Goal: Check status: Check status

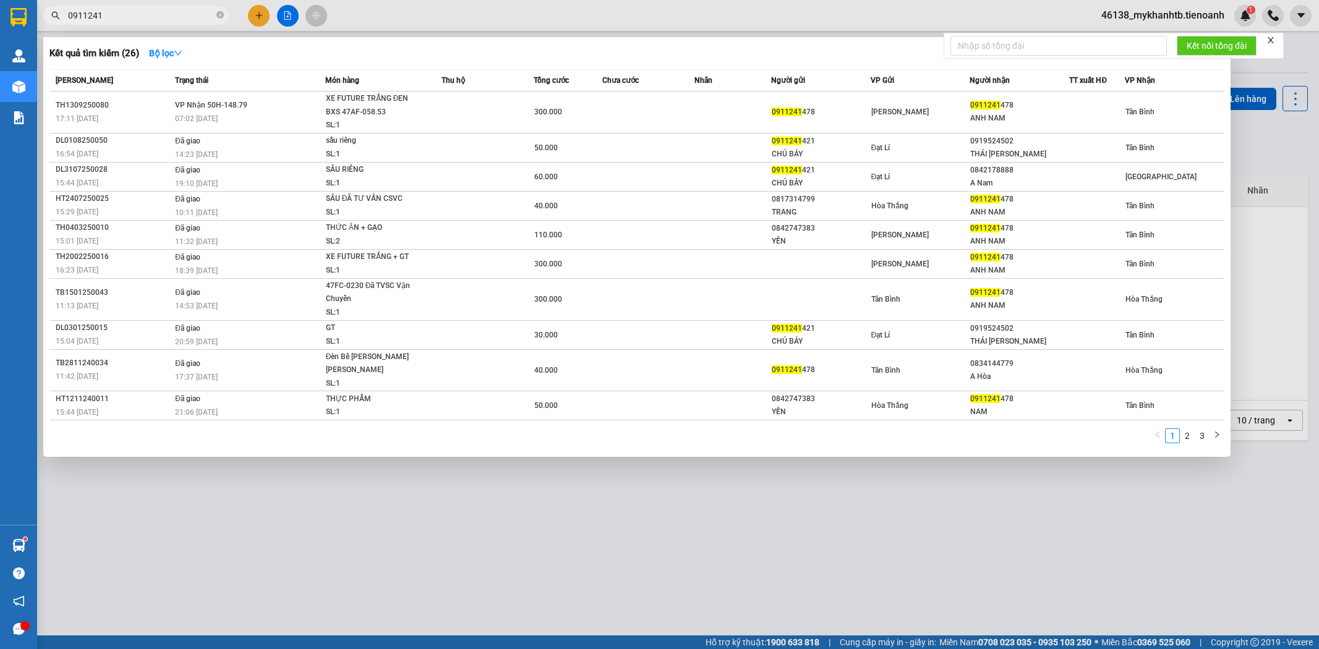
click at [185, 13] on input "0911241" at bounding box center [141, 16] width 146 height 14
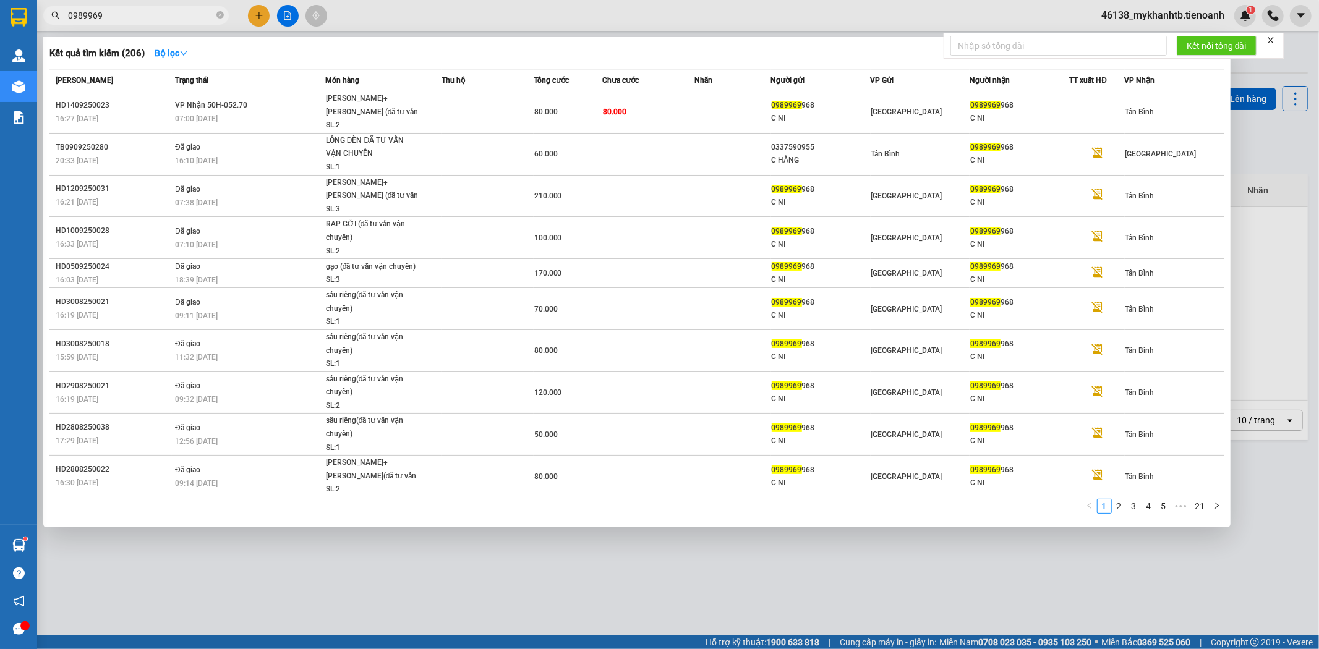
type input "0989969"
click at [428, 10] on div at bounding box center [659, 324] width 1319 height 649
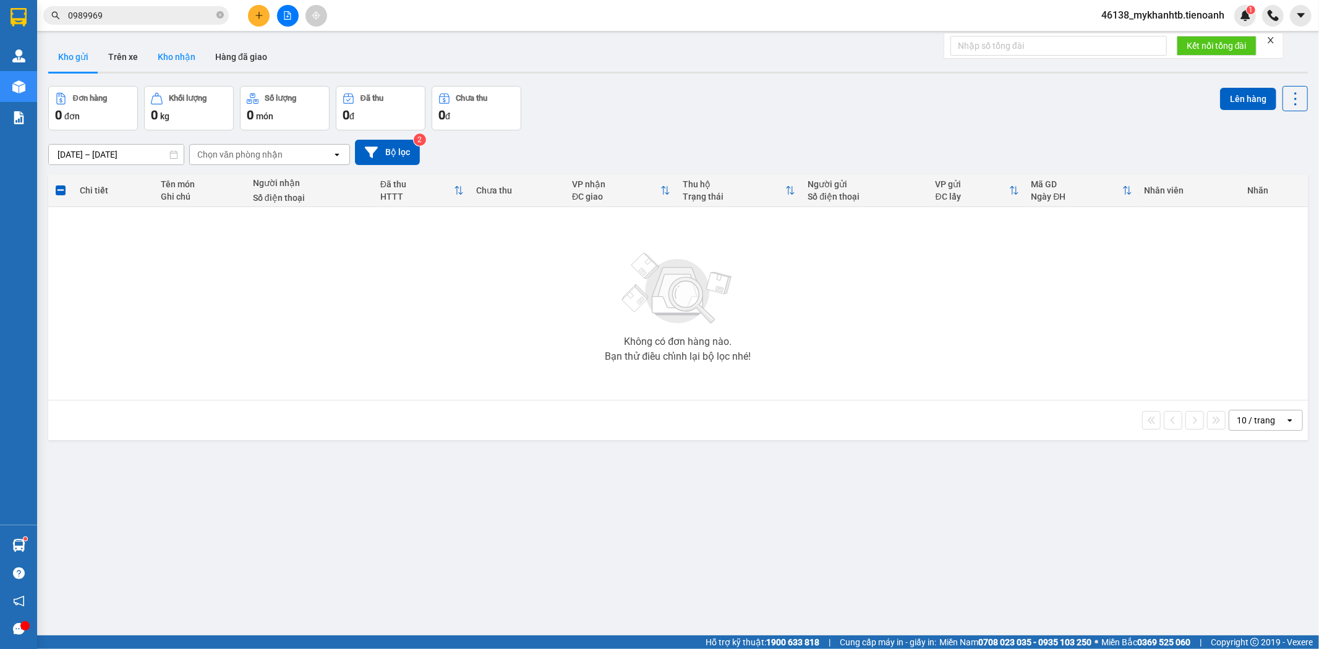
click at [164, 66] on button "Kho nhận" at bounding box center [176, 57] width 57 height 30
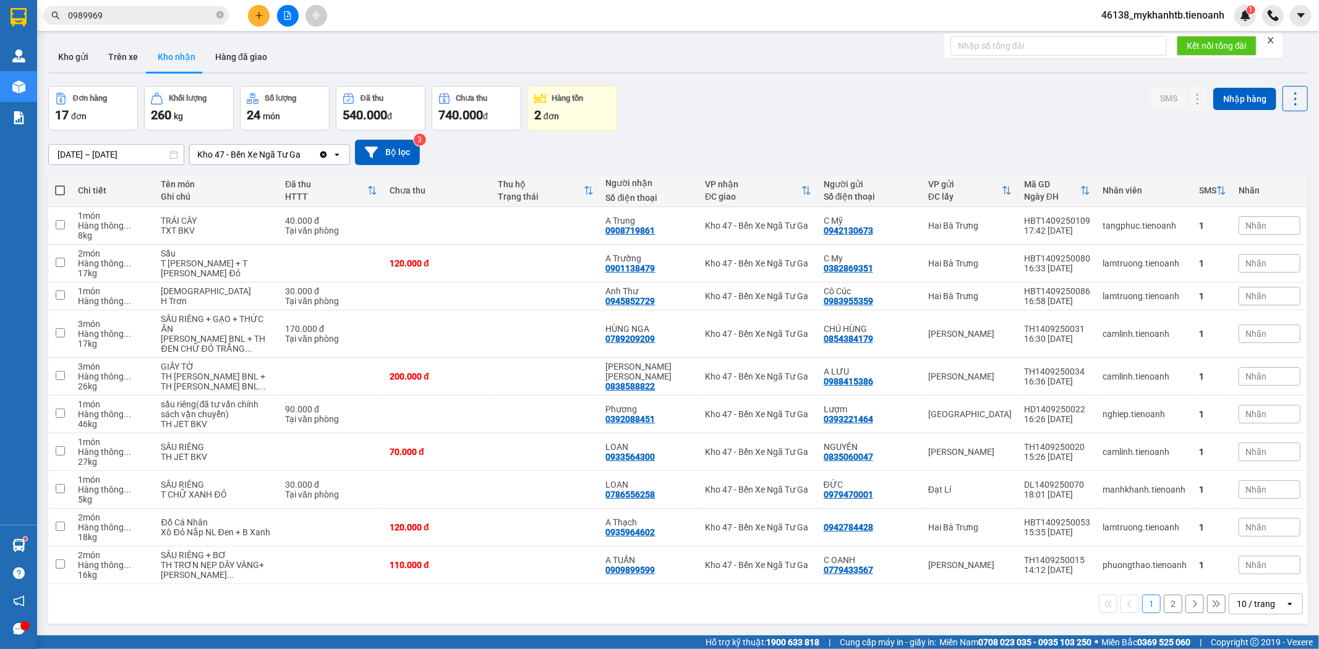
click at [1259, 612] on div "10 / trang" at bounding box center [1257, 604] width 56 height 20
click at [1254, 578] on span "100 / trang" at bounding box center [1250, 578] width 45 height 12
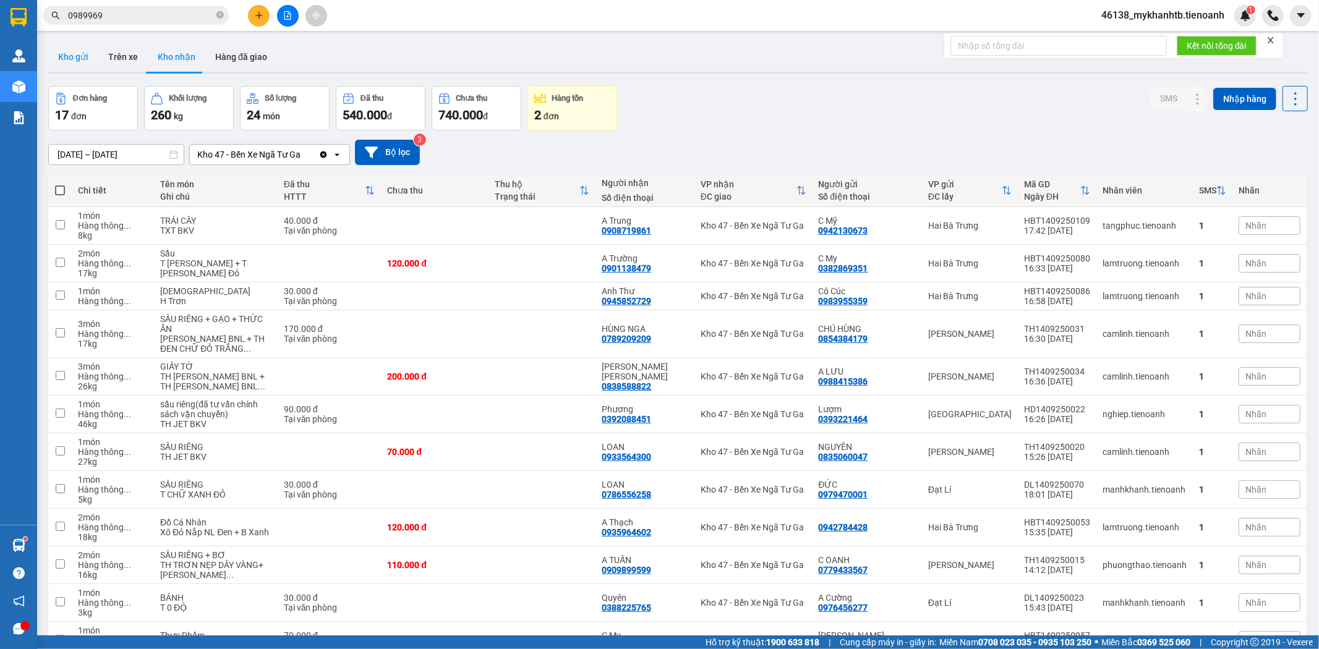
click at [77, 59] on button "Kho gửi" at bounding box center [73, 57] width 50 height 30
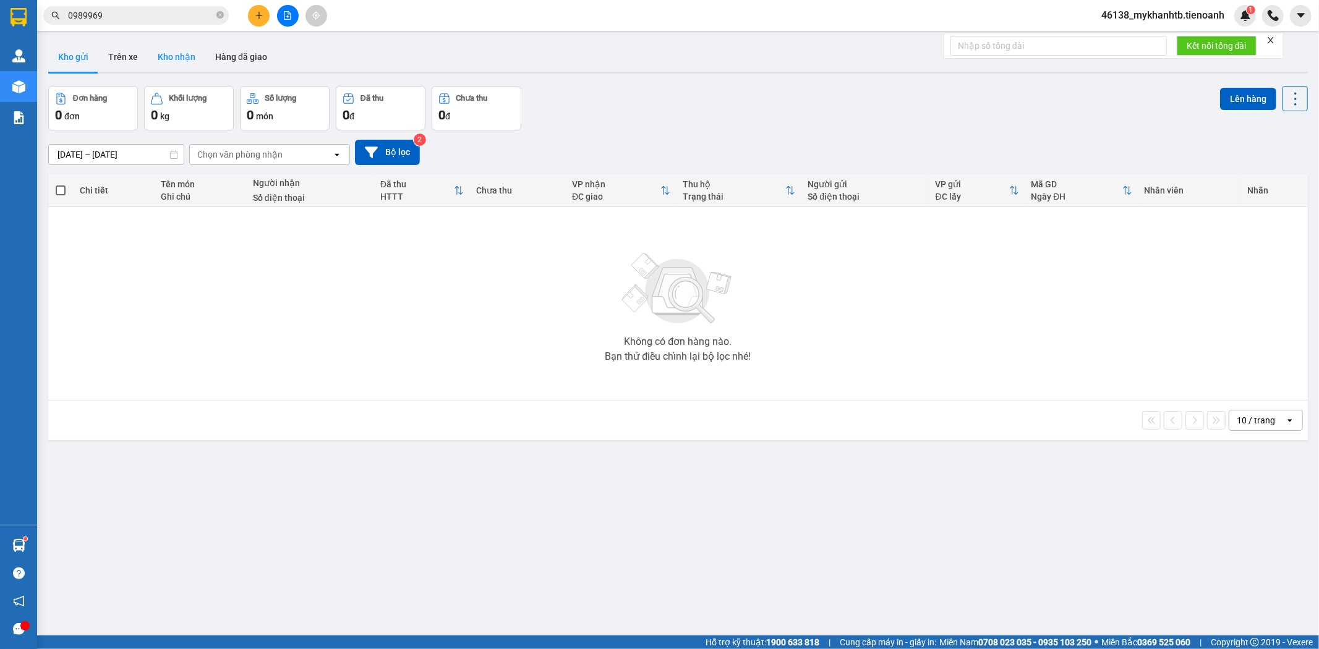
click at [163, 57] on button "Kho nhận" at bounding box center [176, 57] width 57 height 30
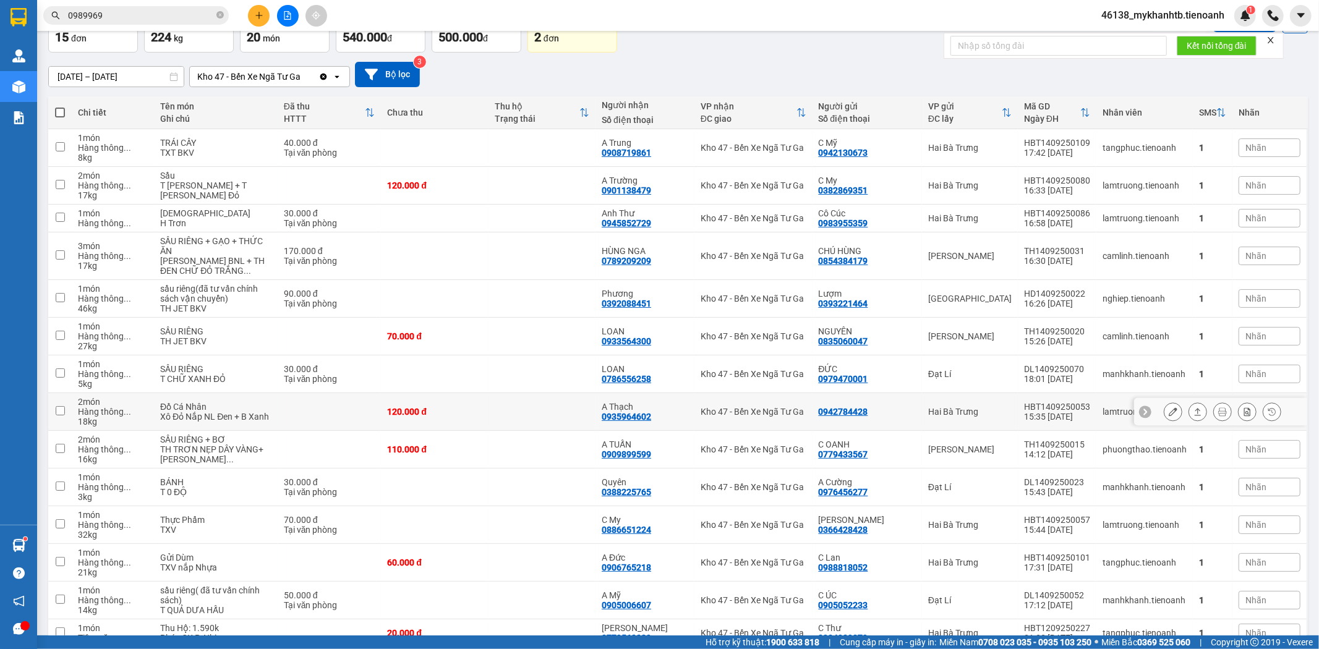
scroll to position [169, 0]
